Goal: Check status: Check status

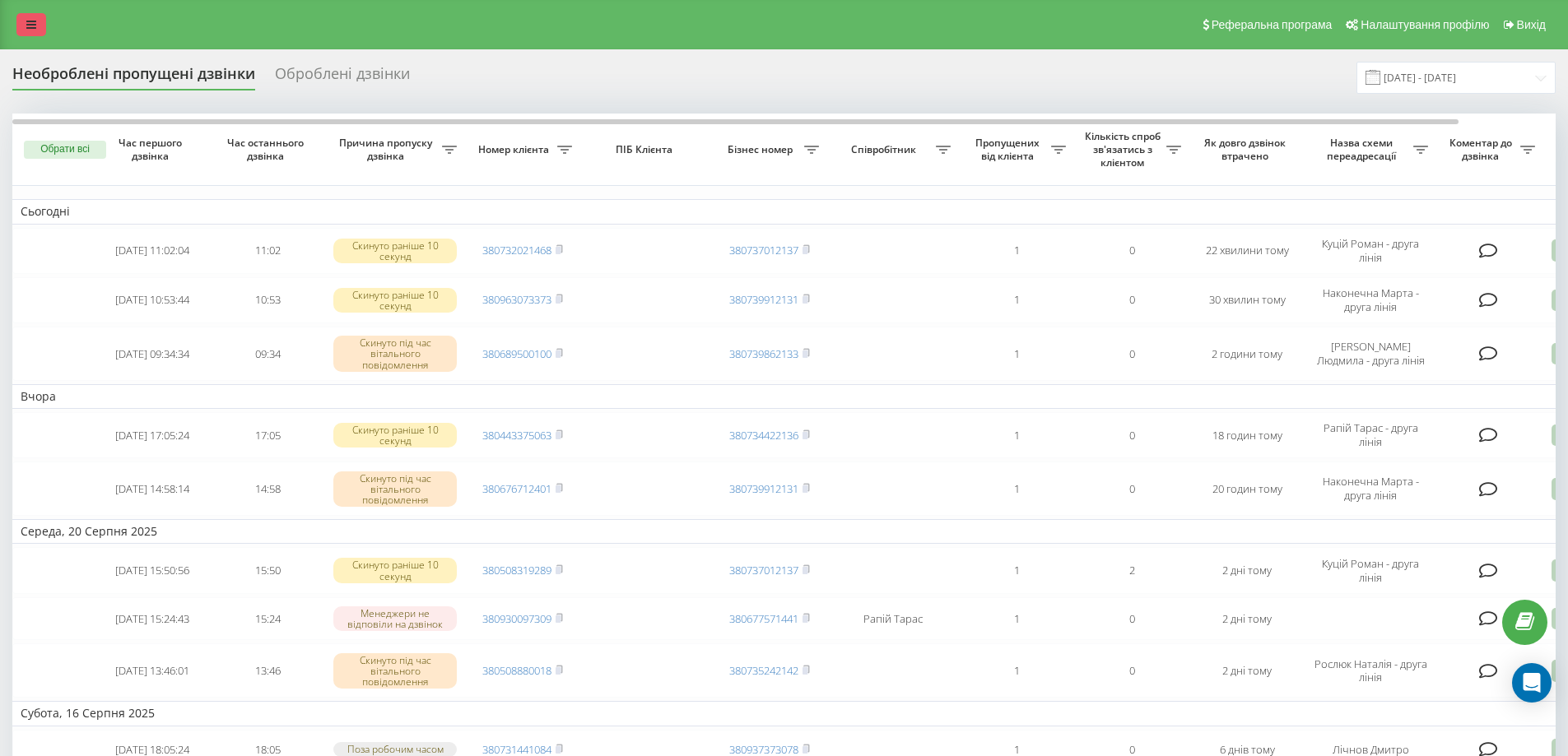
click at [35, 25] on icon at bounding box center [31, 24] width 10 height 11
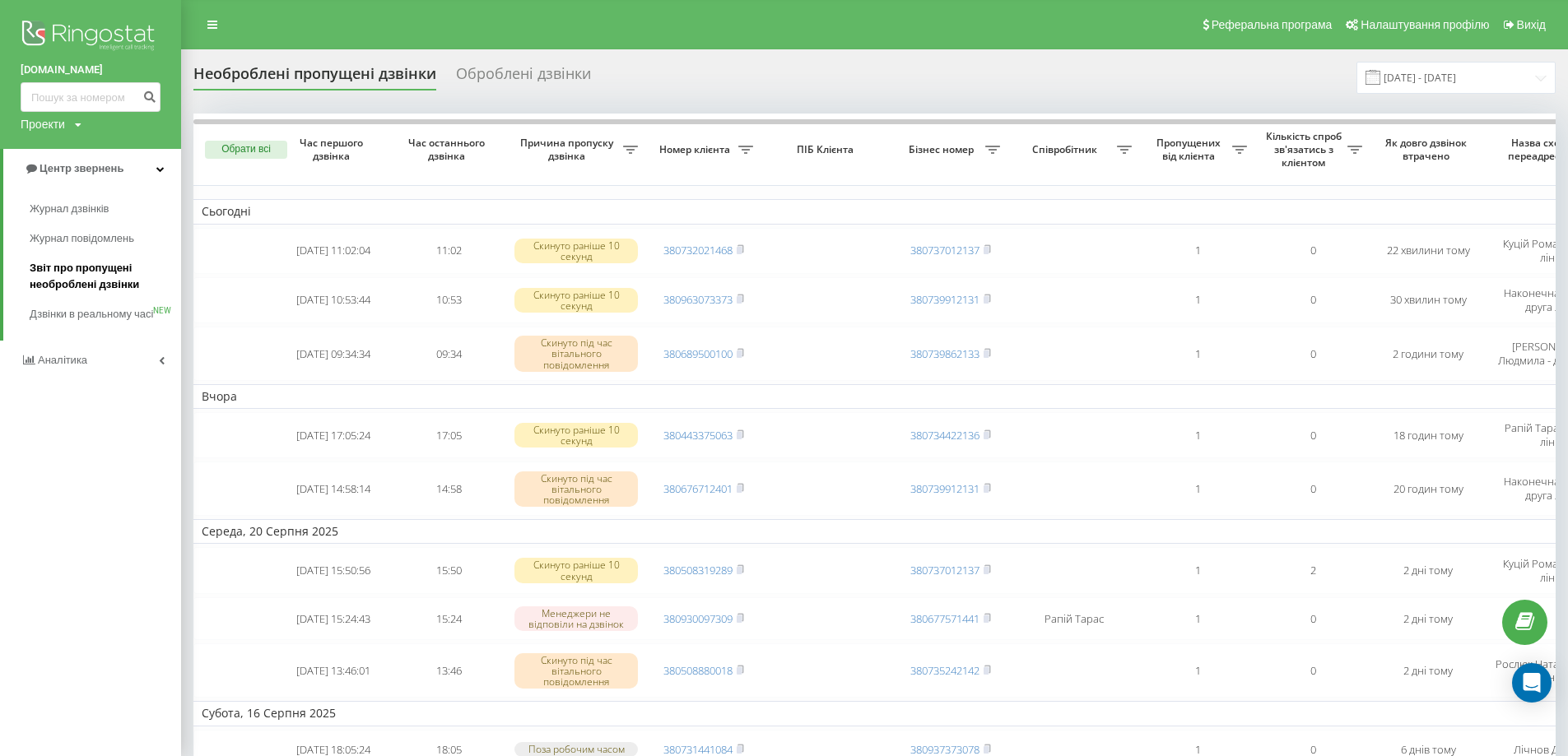
drag, startPoint x: 116, startPoint y: 269, endPoint x: 111, endPoint y: 281, distance: 13.0
click at [113, 271] on span "Звіт про пропущені необроблені дзвінки" at bounding box center [101, 276] width 143 height 33
click at [88, 272] on span "Звіт про пропущені необроблені дзвінки" at bounding box center [101, 276] width 143 height 33
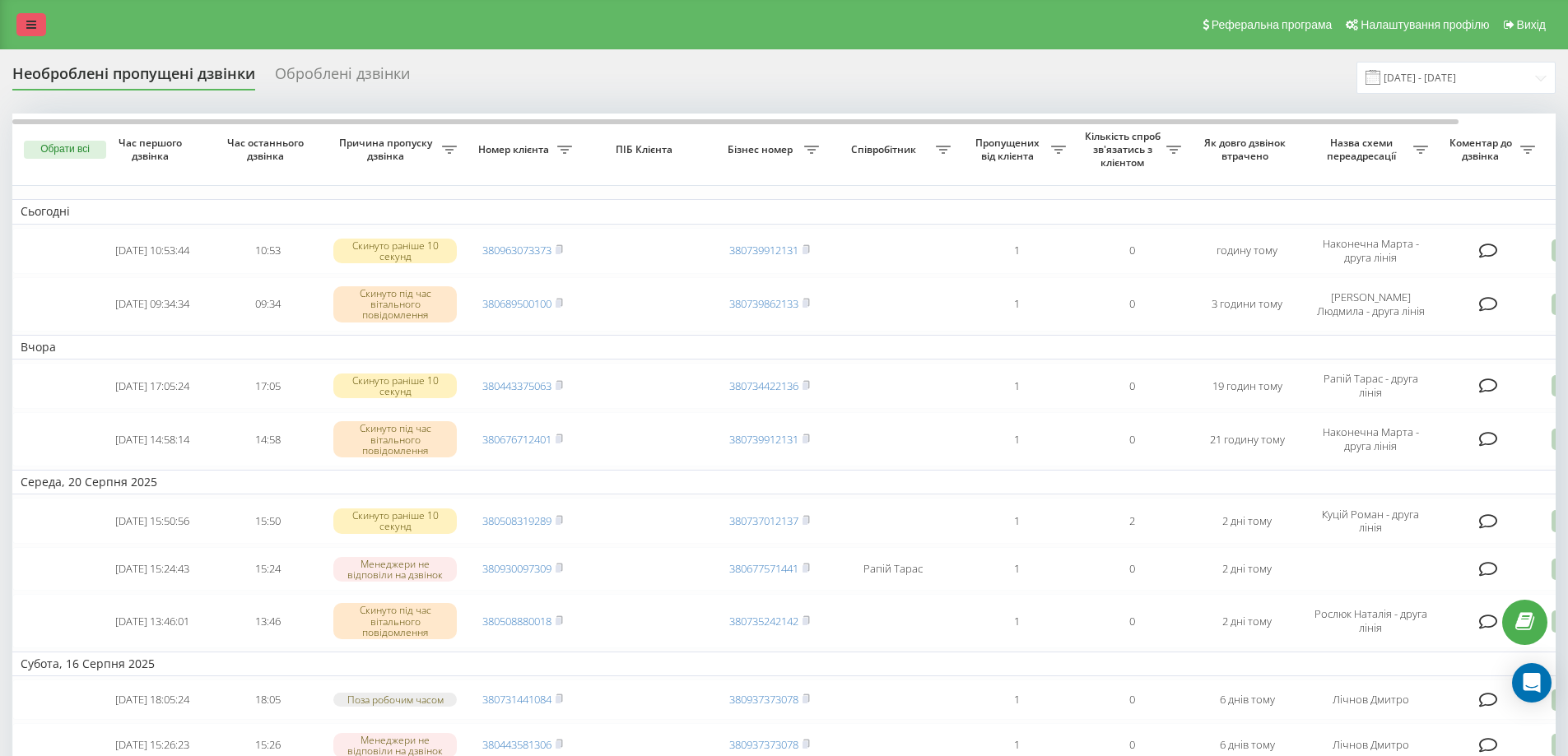
click at [23, 24] on link at bounding box center [32, 24] width 30 height 23
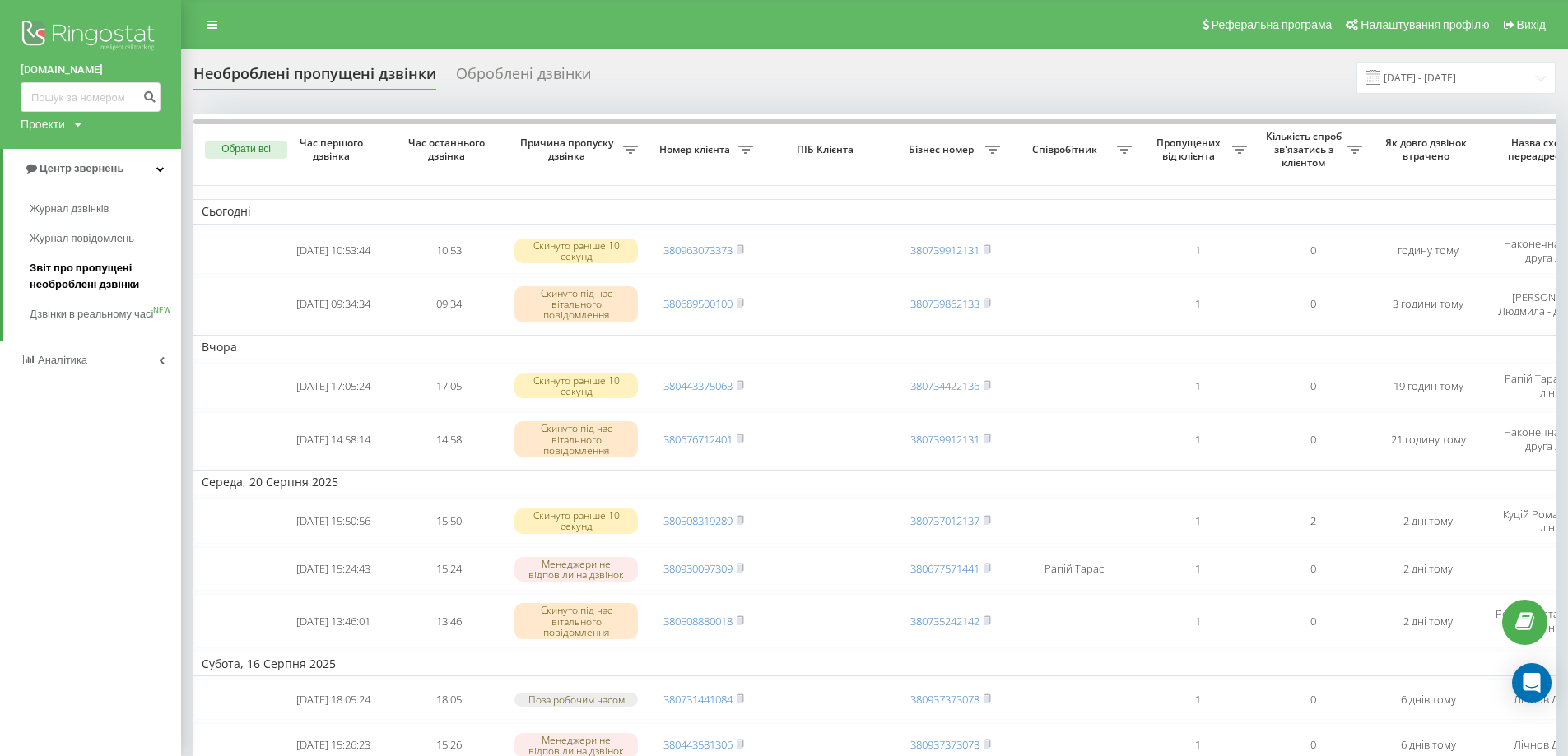
click at [117, 274] on span "Звіт про пропущені необроблені дзвінки" at bounding box center [101, 276] width 143 height 33
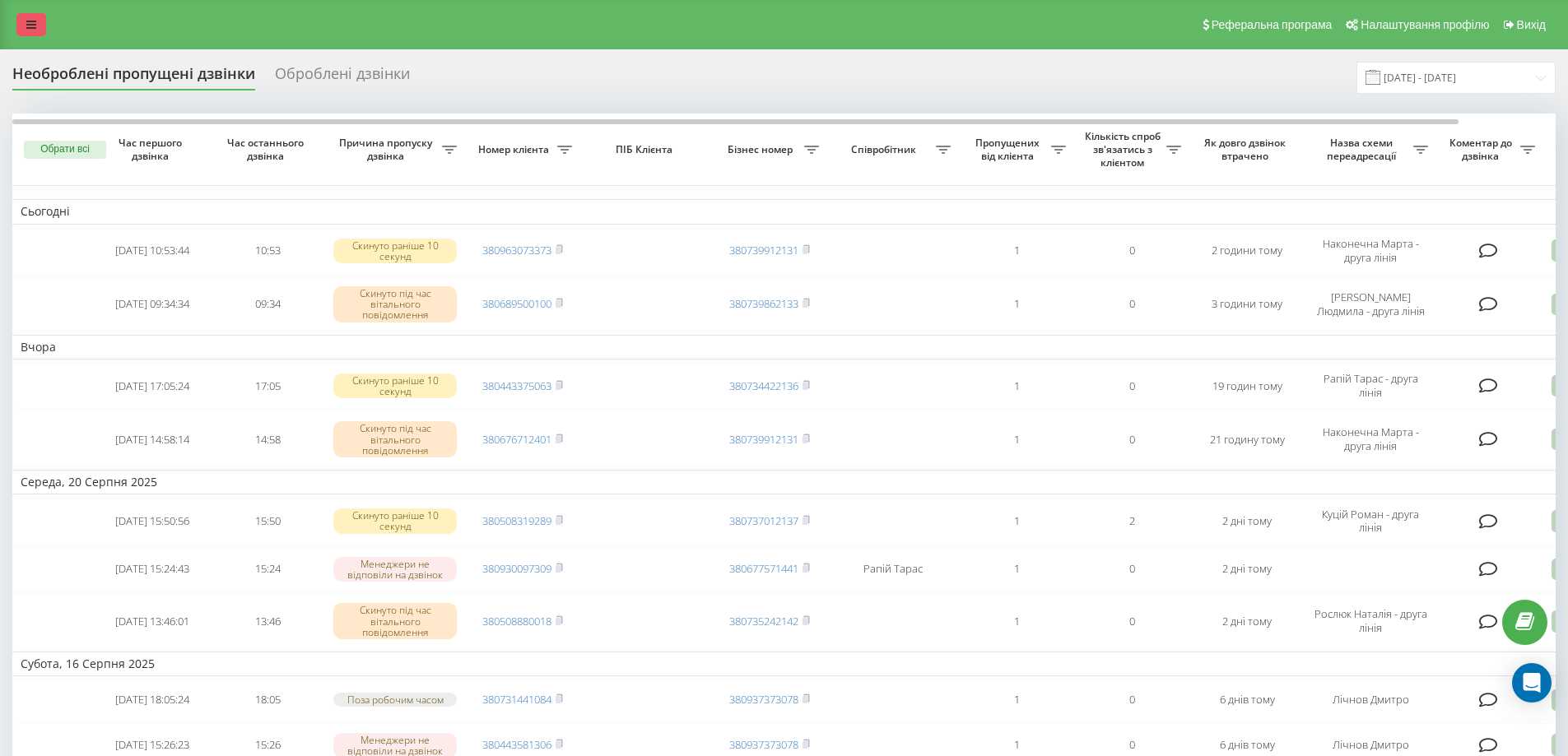
click at [35, 27] on icon at bounding box center [31, 24] width 10 height 11
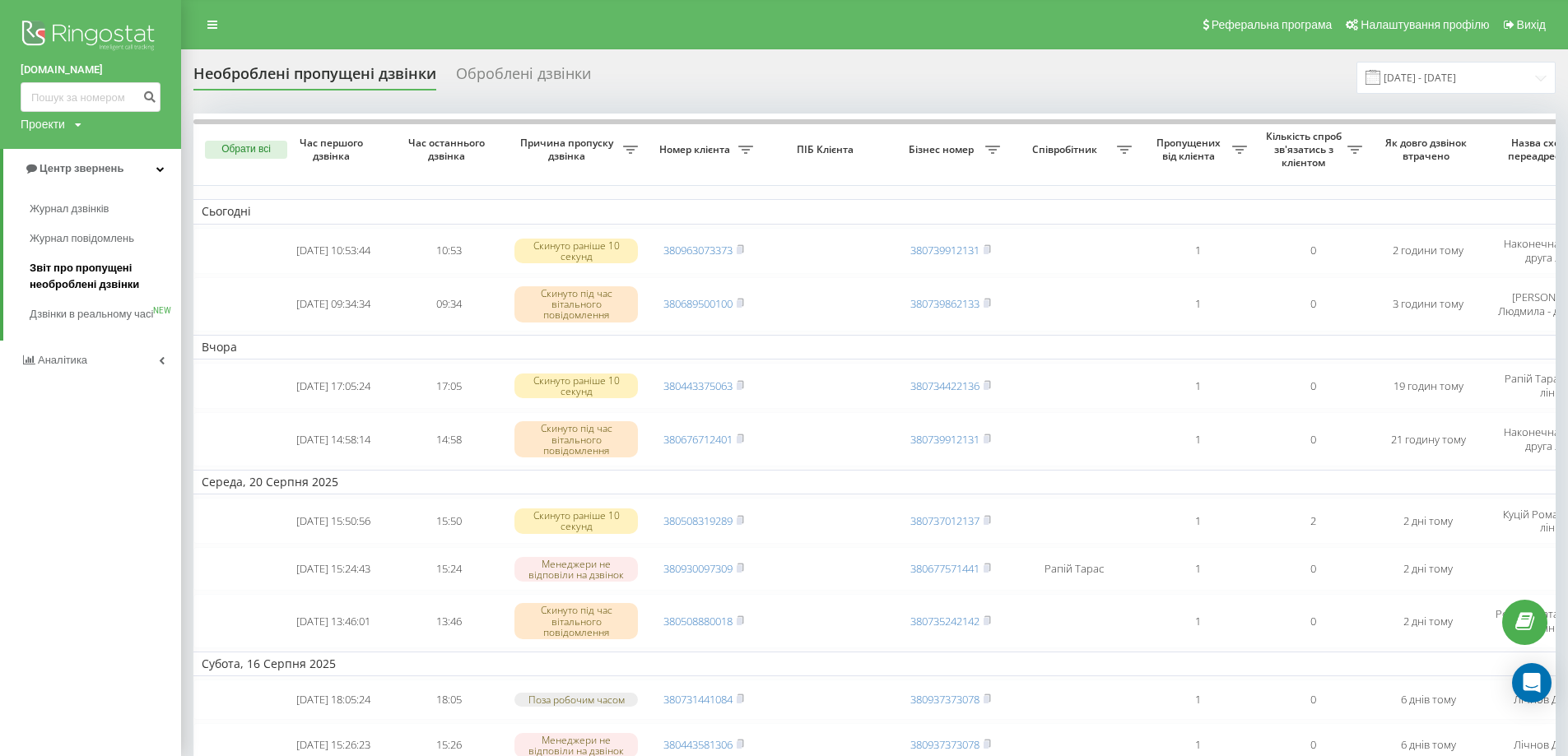
click at [66, 273] on span "Звіт про пропущені необроблені дзвінки" at bounding box center [101, 276] width 143 height 33
